Goal: Transaction & Acquisition: Obtain resource

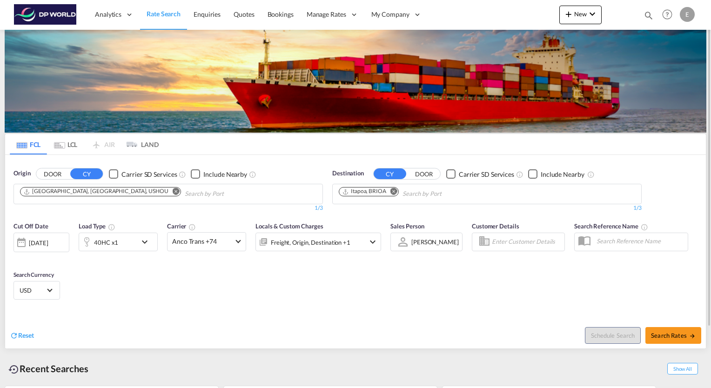
click at [393, 190] on md-icon "Remove" at bounding box center [393, 191] width 7 height 7
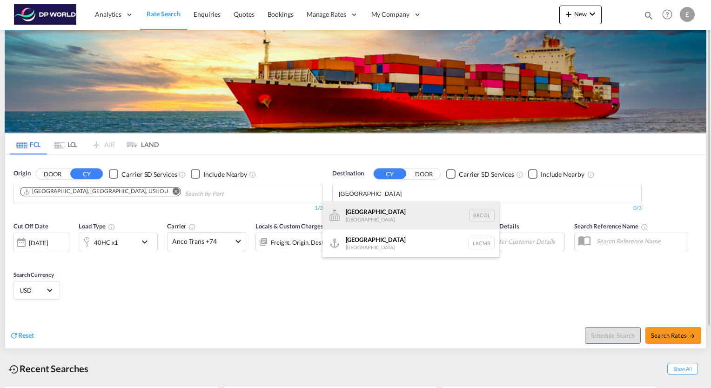
type input "[GEOGRAPHIC_DATA]"
click at [367, 210] on div "Colombo [GEOGRAPHIC_DATA] BRCOL" at bounding box center [410, 215] width 177 height 28
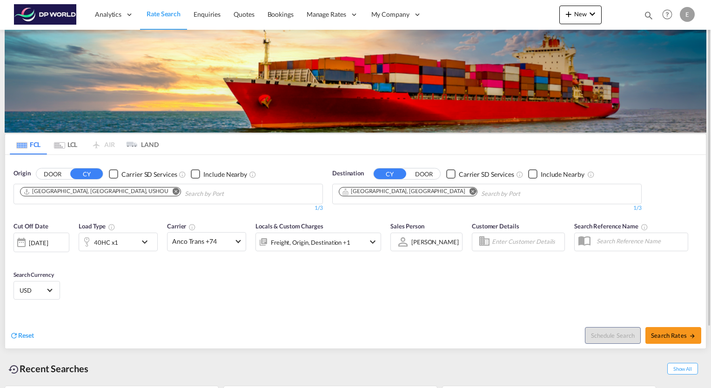
click at [469, 189] on md-icon "Remove" at bounding box center [472, 191] width 7 height 7
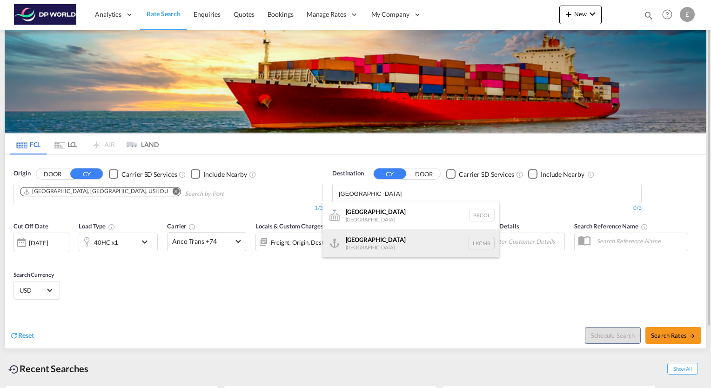
type input "[GEOGRAPHIC_DATA]"
click at [363, 243] on div "Colombo [GEOGRAPHIC_DATA] LKCMB" at bounding box center [410, 243] width 177 height 28
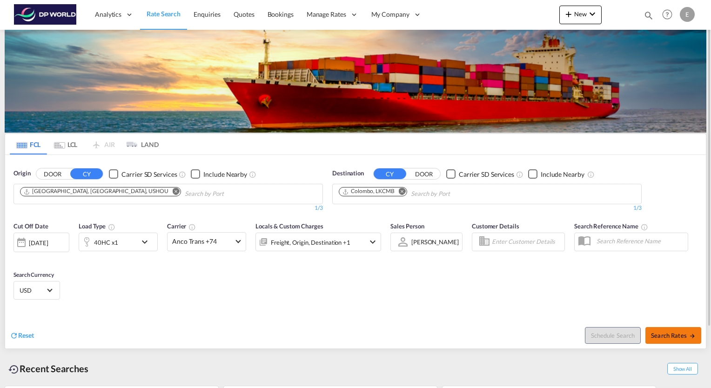
click at [668, 337] on span "Search Rates" at bounding box center [673, 335] width 45 height 7
type input "USHOU to LKCMB / [DATE]"
